Goal: Information Seeking & Learning: Learn about a topic

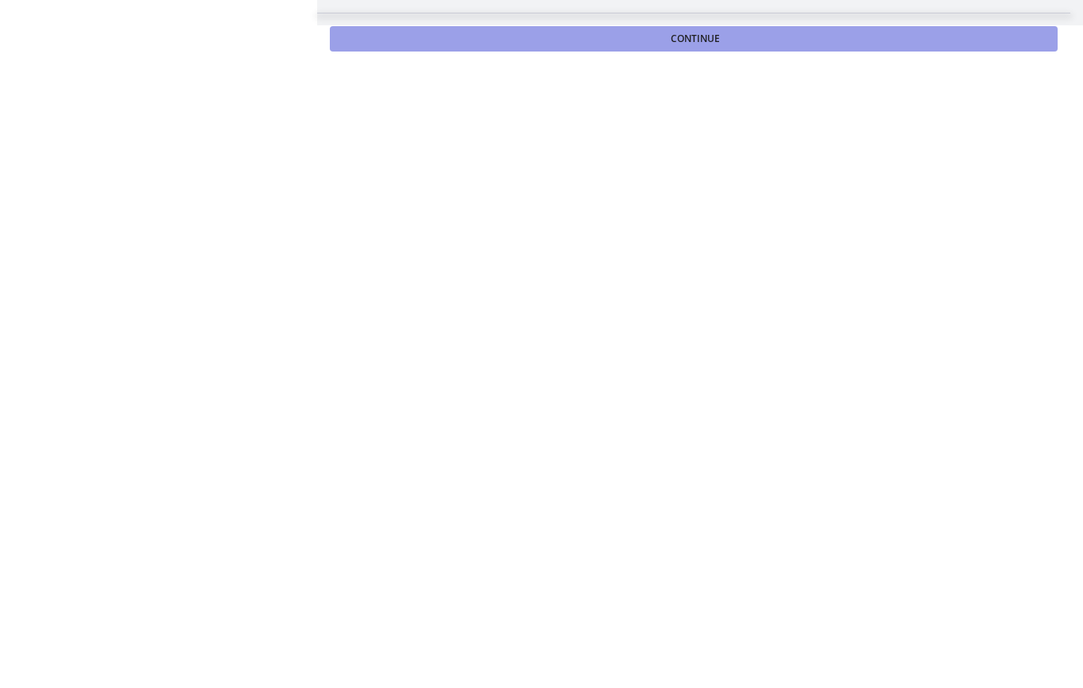
click at [622, 40] on button "Continue" at bounding box center [693, 38] width 727 height 25
click at [541, 42] on button "Continue" at bounding box center [693, 38] width 727 height 25
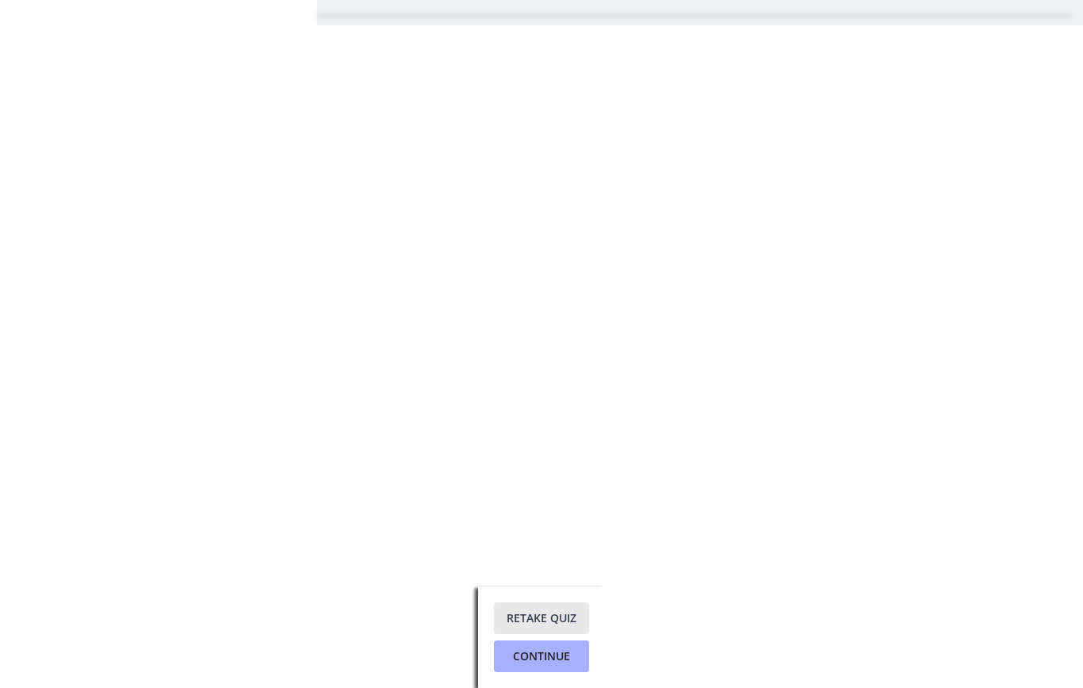
click at [539, 618] on span "Retake Quiz" at bounding box center [541, 618] width 70 height 19
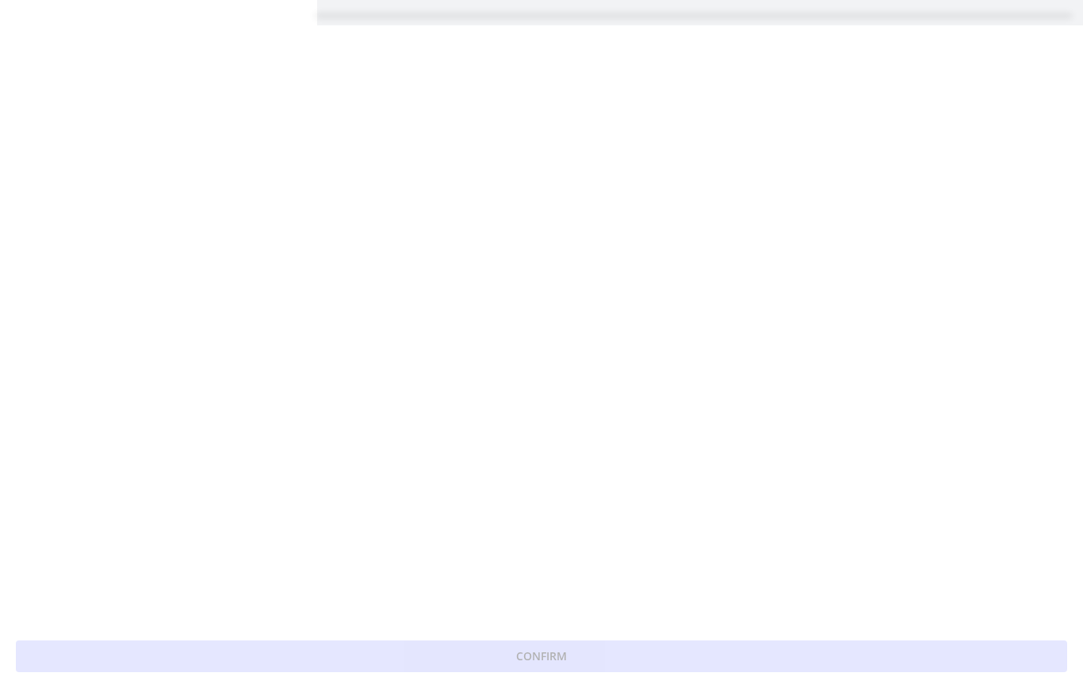
click at [559, 18] on main "Question 1 of 10 A family who has just immigrated to the United States from Mex…" at bounding box center [700, 12] width 766 height 25
click at [593, 23] on main "Question 1 of 10 A family who has just immigrated to the United States from Mex…" at bounding box center [700, 12] width 766 height 25
click at [394, 18] on main "Question 1 of 10 A family who has just immigrated to the United States from Mex…" at bounding box center [700, 12] width 766 height 25
click at [394, 17] on main "Question 1 of 10 A family who has just immigrated to the United States from Mex…" at bounding box center [700, 12] width 766 height 25
click at [373, 24] on main "Question 1 of 10 A family who has just immigrated to the United States from Mex…" at bounding box center [700, 12] width 766 height 25
